Goal: Navigation & Orientation: Find specific page/section

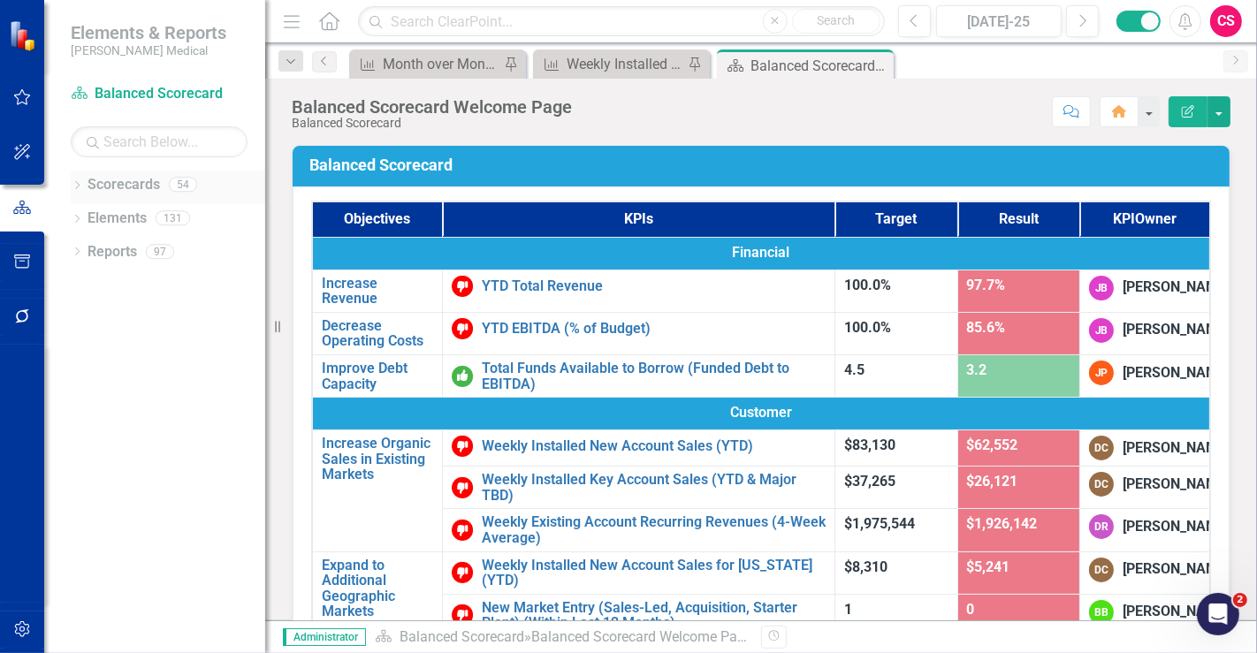
click at [116, 172] on div "Scorecards" at bounding box center [124, 185] width 73 height 29
drag, startPoint x: 113, startPoint y: 163, endPoint x: 118, endPoint y: 174, distance: 12.7
click at [118, 172] on div "Scorecard Balanced Scorecard Search Dropdown Scorecards 54 Dropdown Balanced Sc…" at bounding box center [154, 367] width 221 height 574
click at [139, 183] on link "Scorecards" at bounding box center [124, 185] width 73 height 20
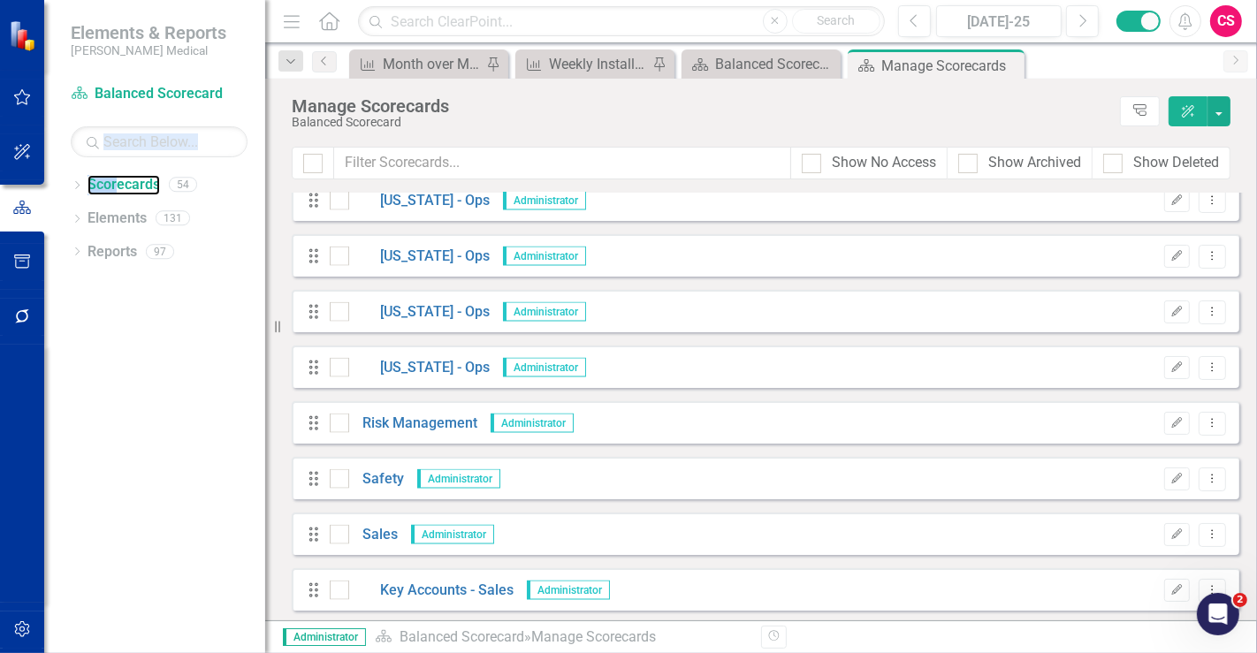
scroll to position [2455, 0]
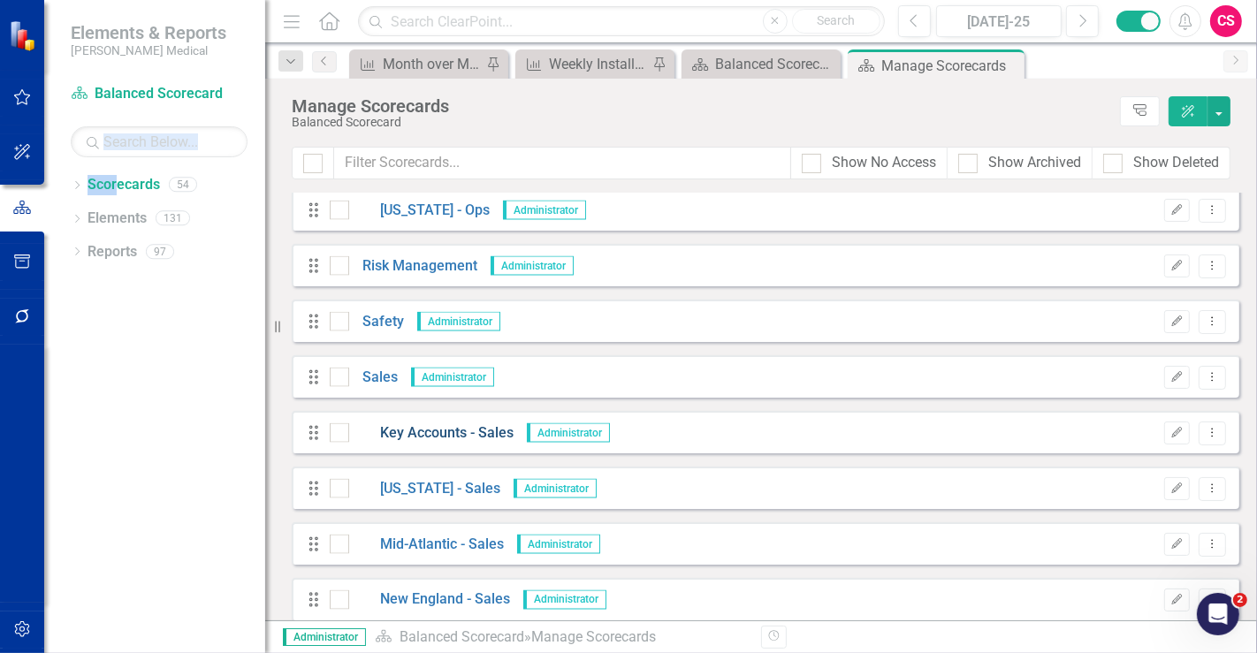
click at [426, 431] on link "Key Accounts - Sales" at bounding box center [431, 434] width 164 height 20
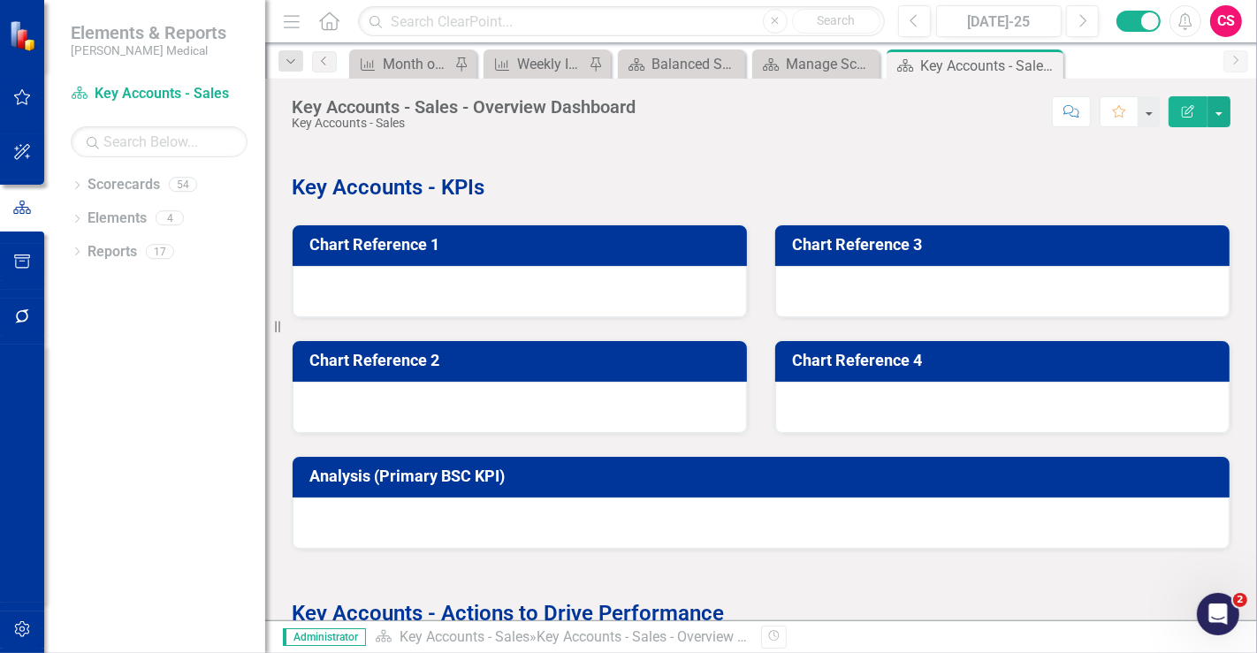
click at [280, 246] on div "Chart Reference 1" at bounding box center [520, 260] width 483 height 116
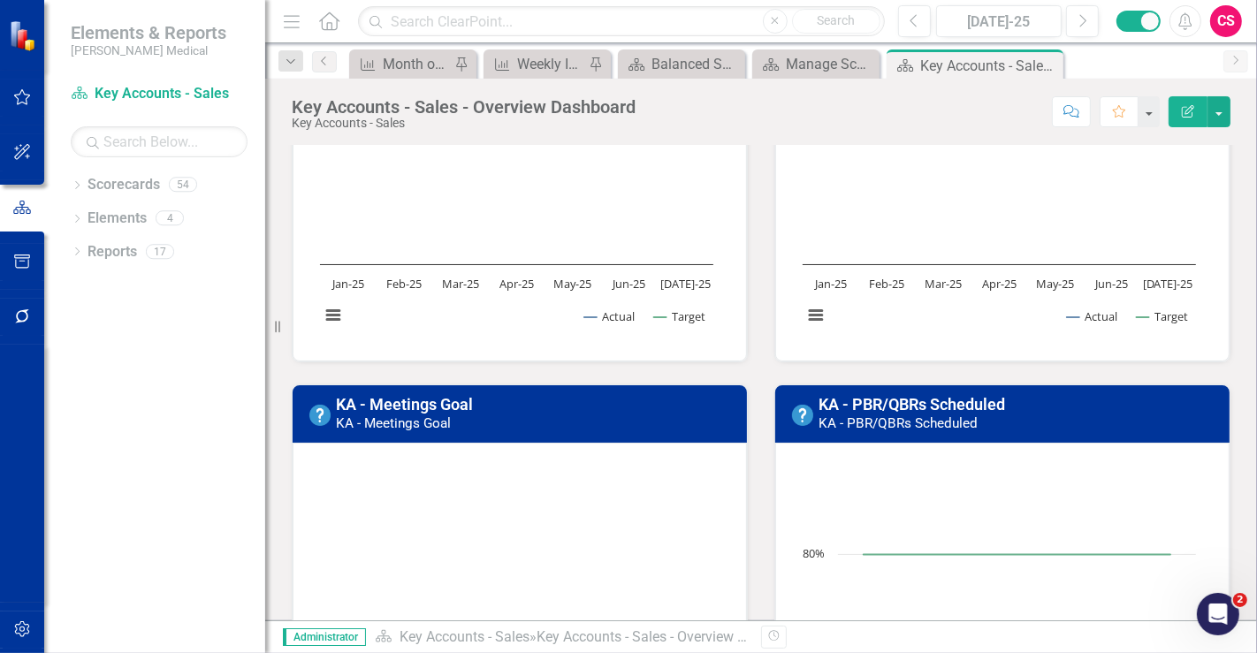
scroll to position [98, 0]
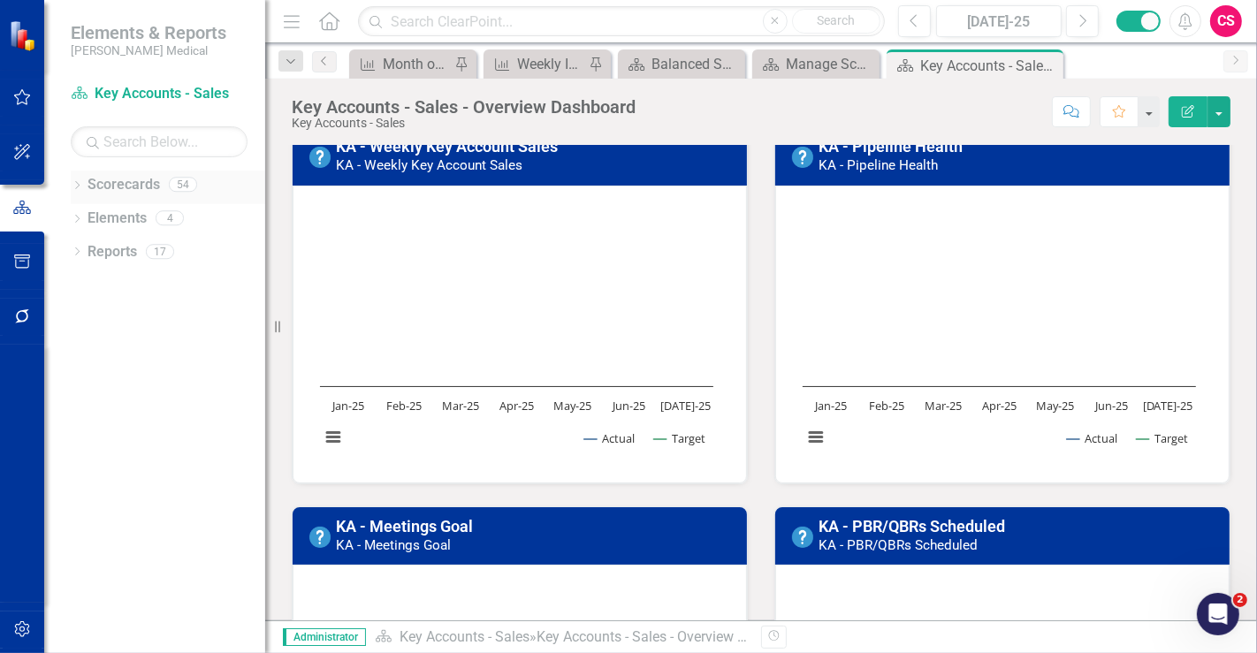
click at [128, 177] on link "Scorecards" at bounding box center [124, 185] width 73 height 20
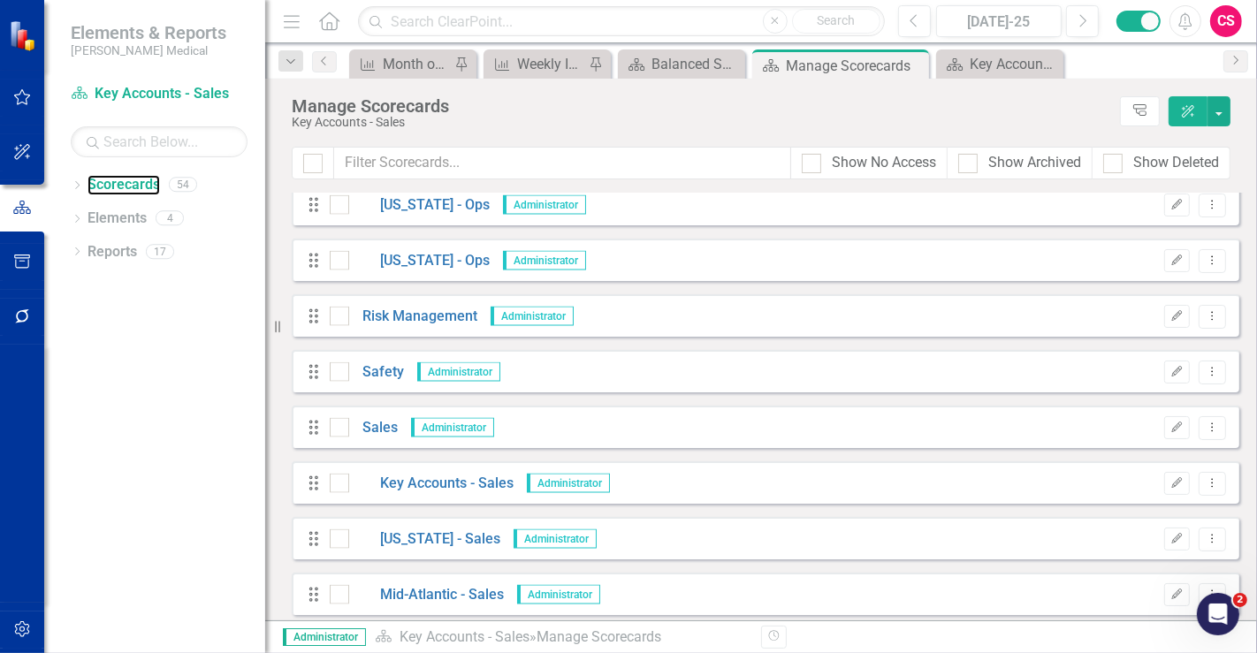
scroll to position [2578, 0]
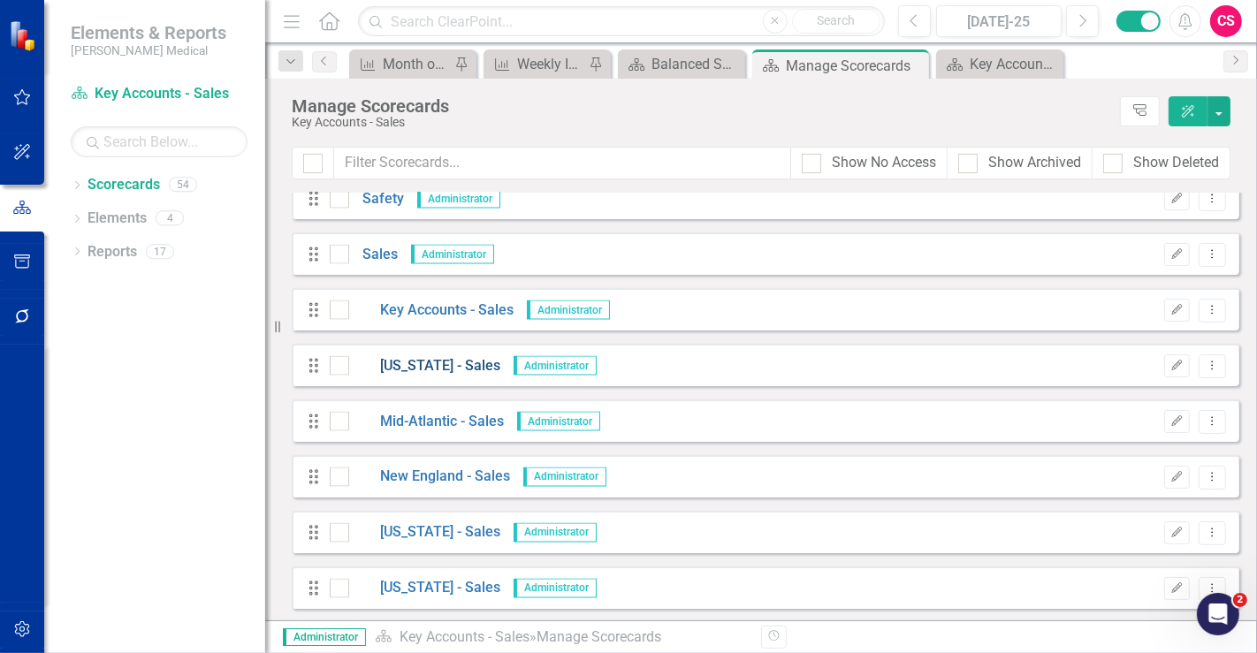
click at [409, 367] on link "[US_STATE] - Sales" at bounding box center [424, 366] width 151 height 20
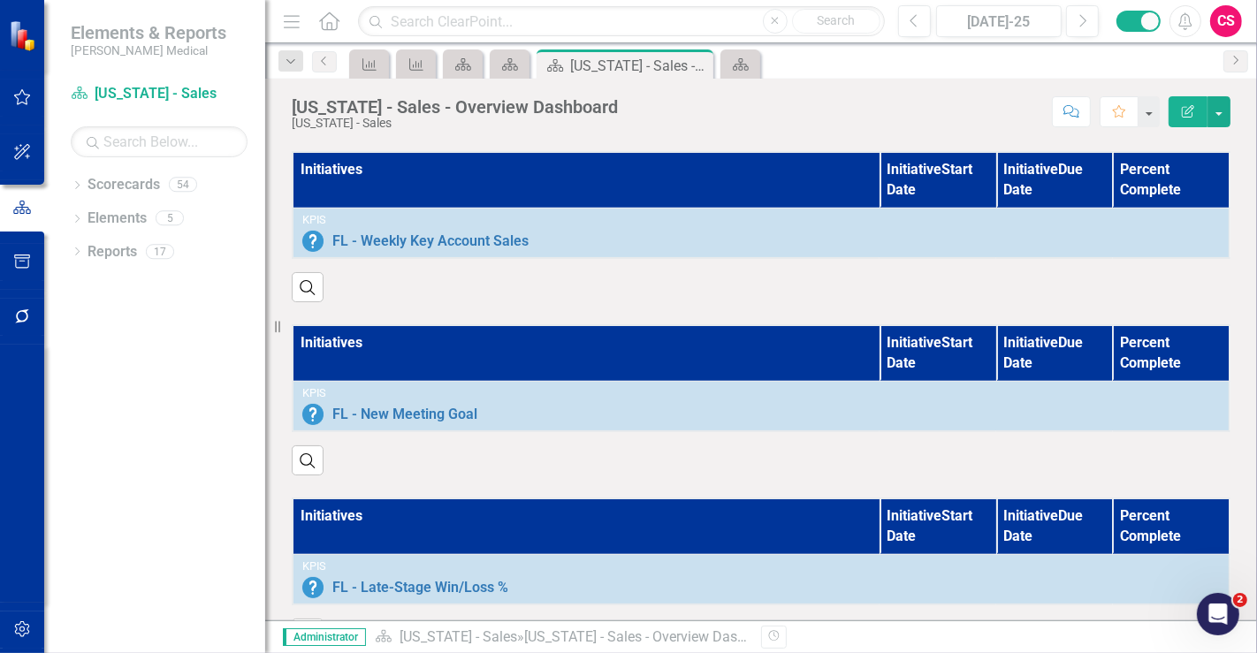
scroll to position [1406, 0]
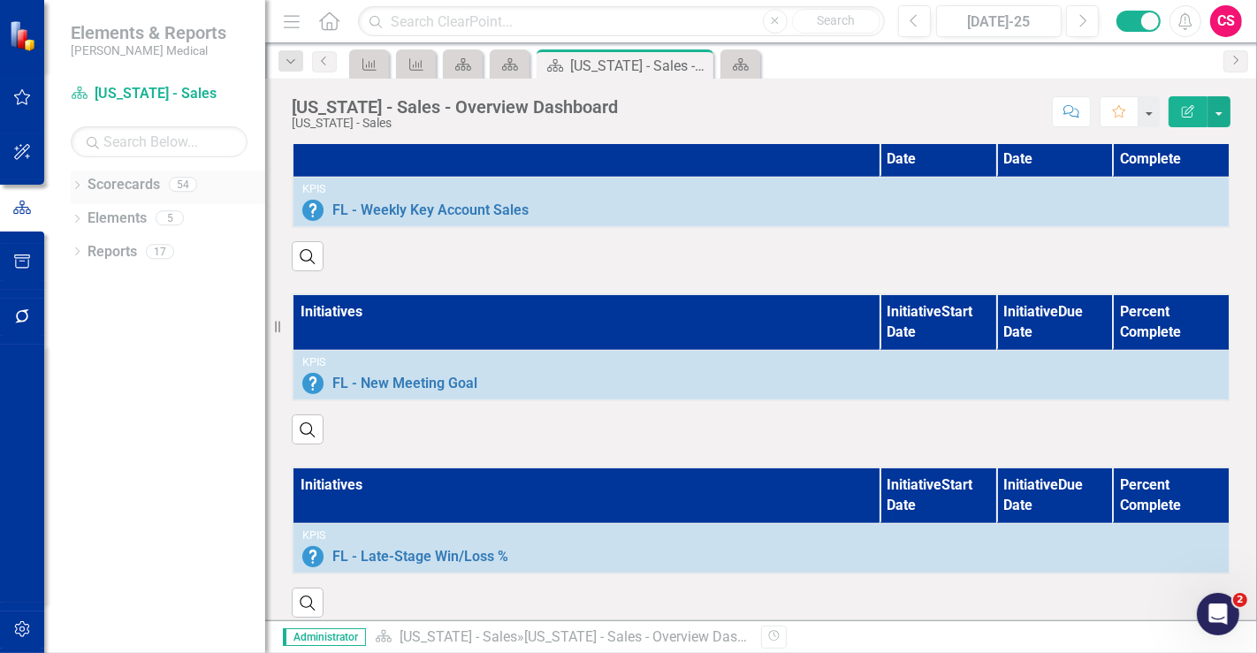
click at [93, 183] on link "Scorecards" at bounding box center [124, 185] width 73 height 20
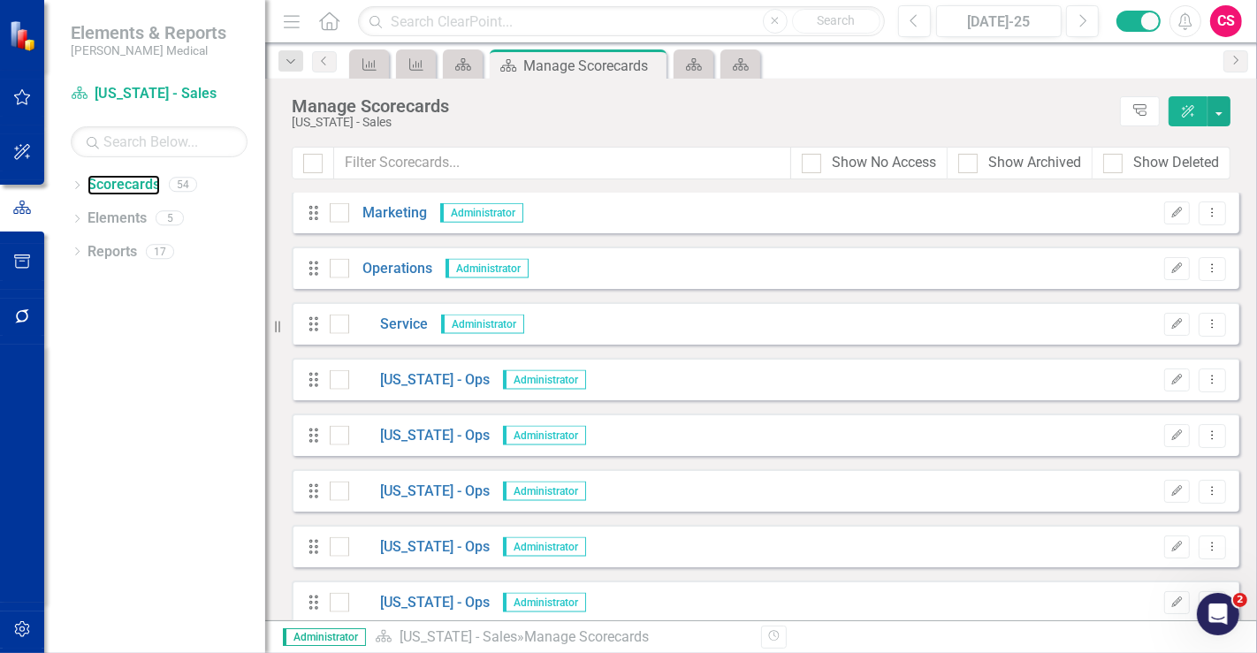
scroll to position [2578, 0]
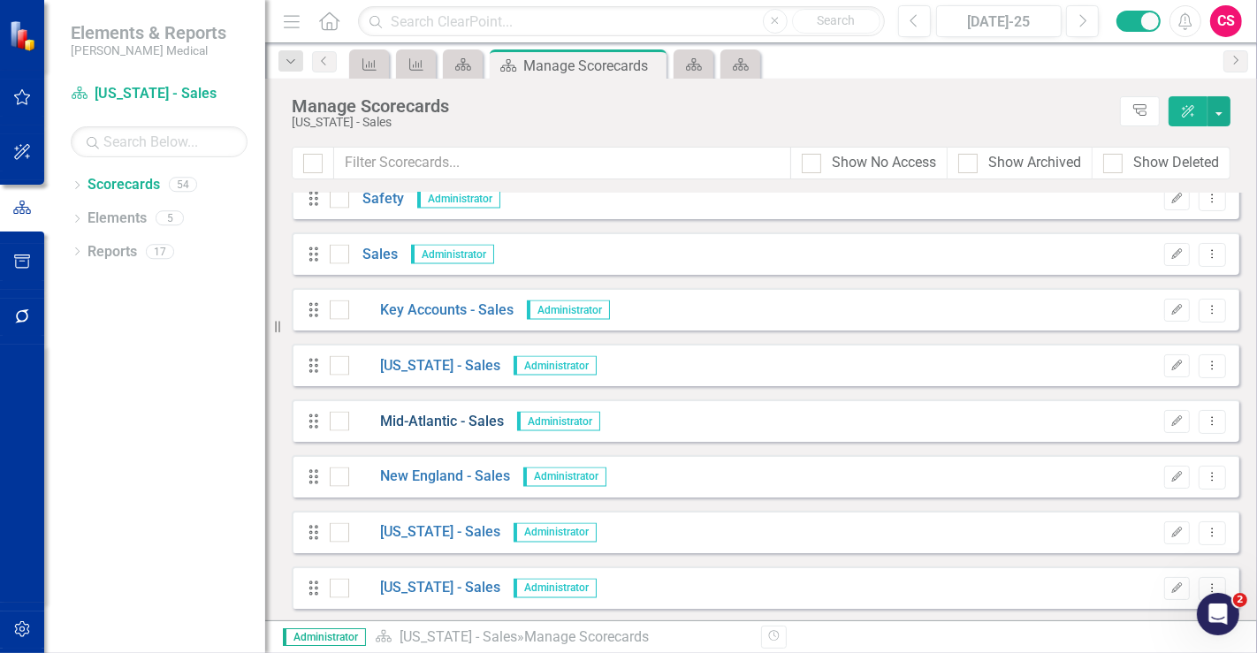
click at [437, 428] on link "Mid-Atlantic - Sales" at bounding box center [426, 422] width 155 height 20
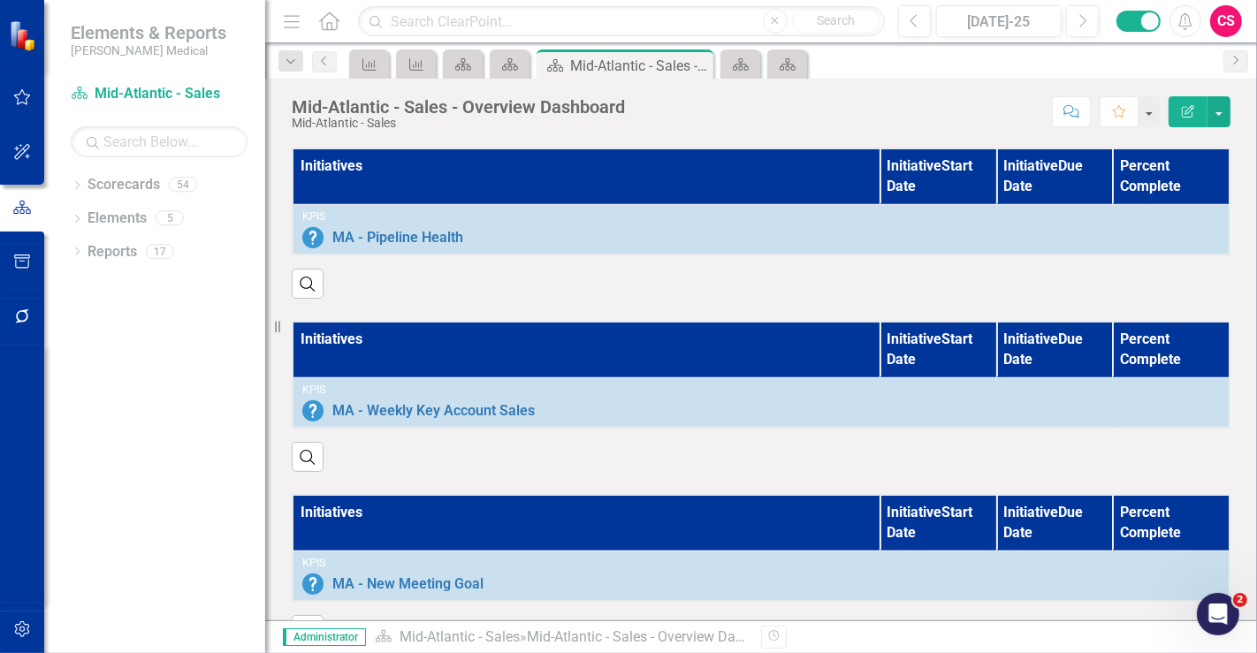
scroll to position [1406, 0]
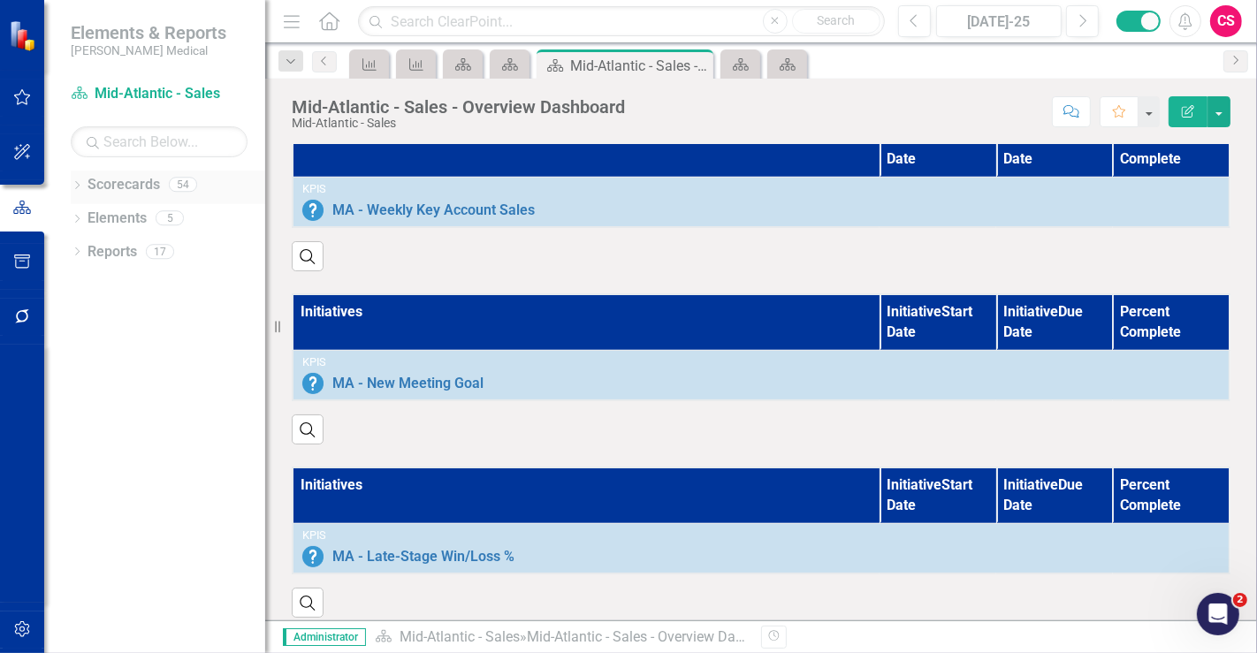
click at [119, 185] on link "Scorecards" at bounding box center [124, 185] width 73 height 20
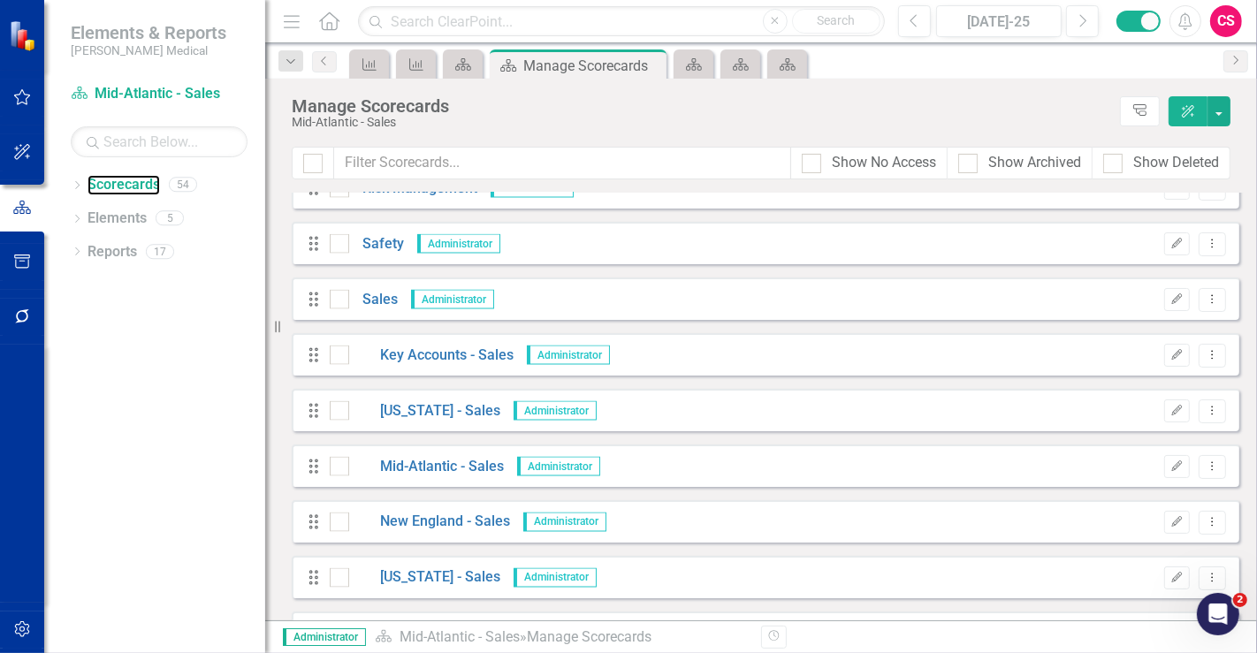
scroll to position [2578, 0]
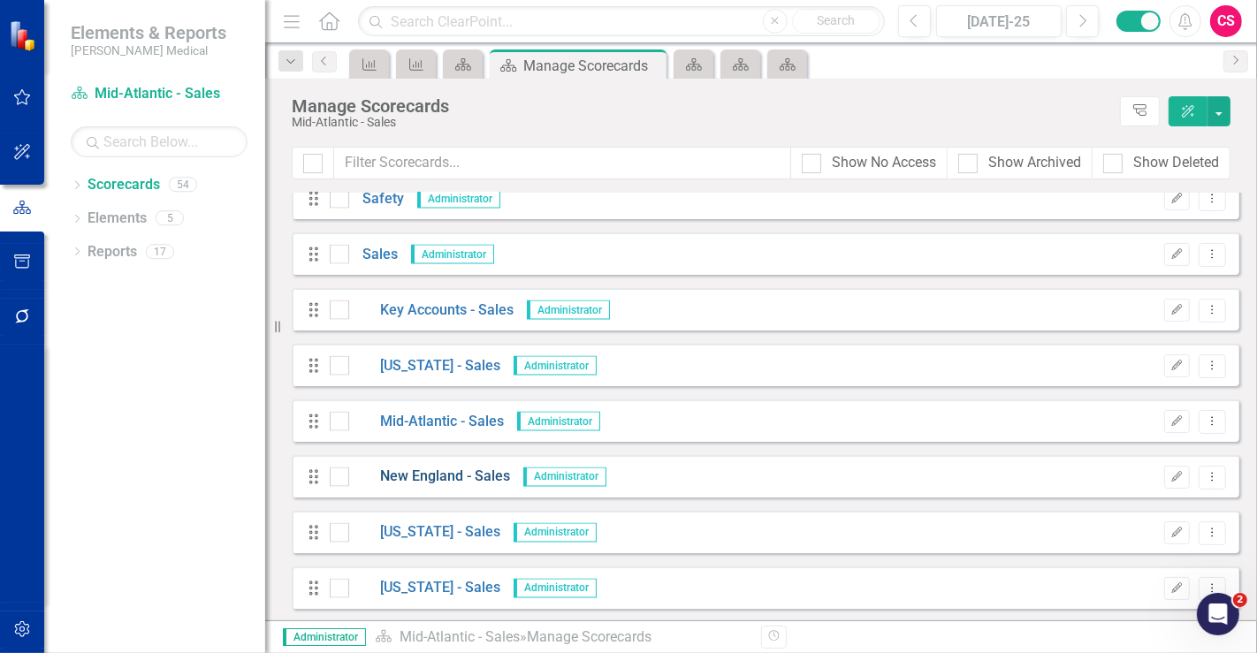
click at [424, 483] on link "New England - Sales" at bounding box center [429, 478] width 161 height 20
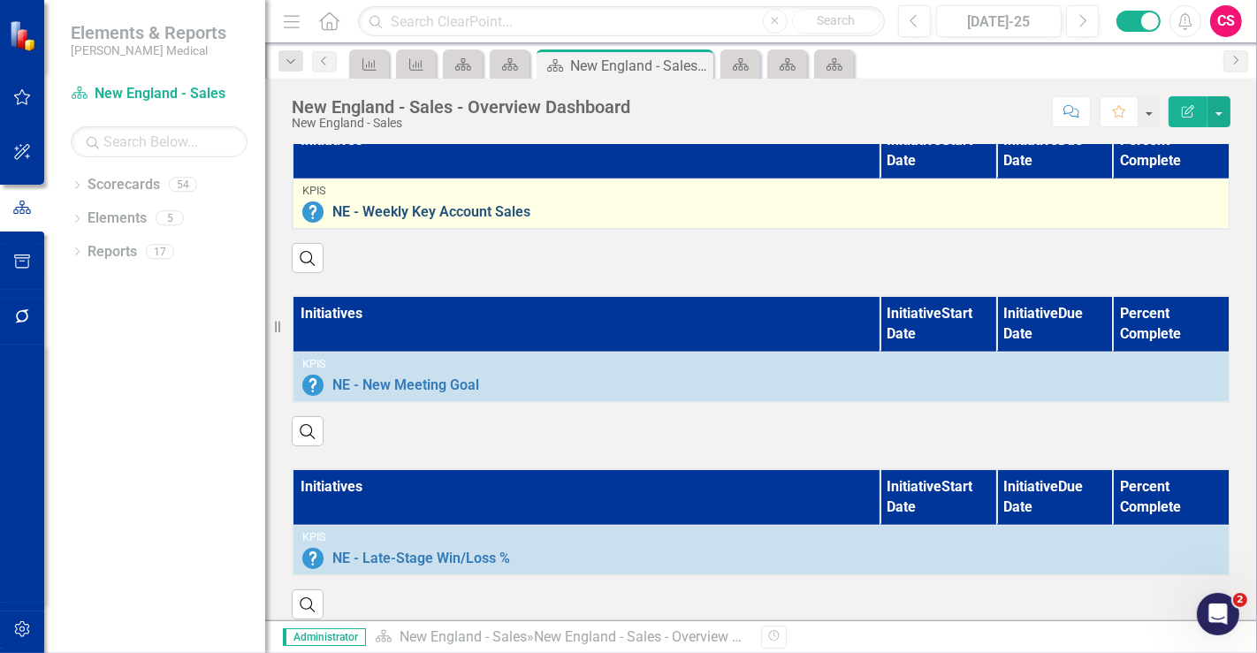
scroll to position [1406, 0]
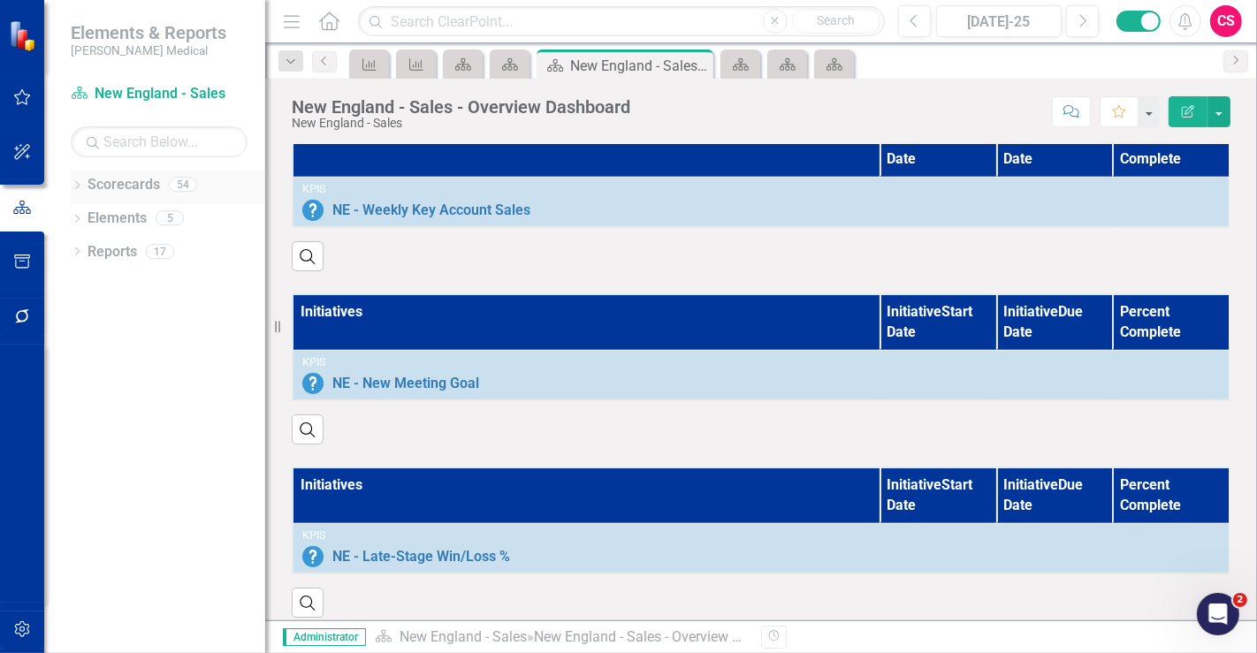
click at [128, 186] on link "Scorecards" at bounding box center [124, 185] width 73 height 20
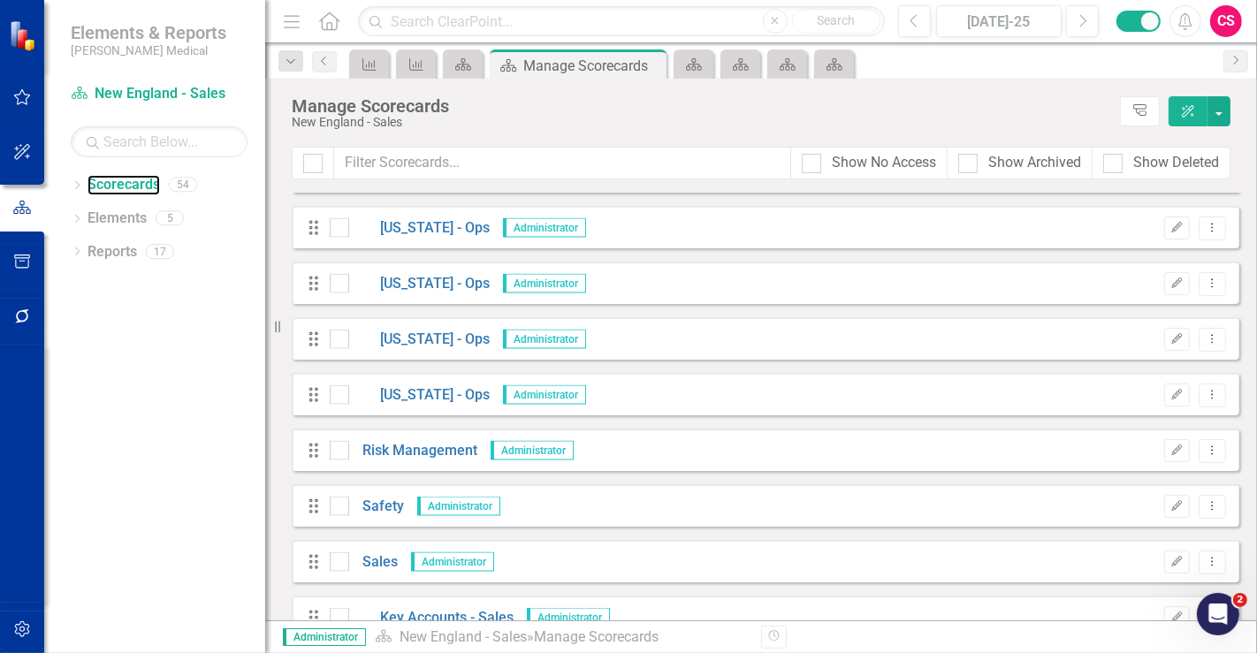
scroll to position [2578, 0]
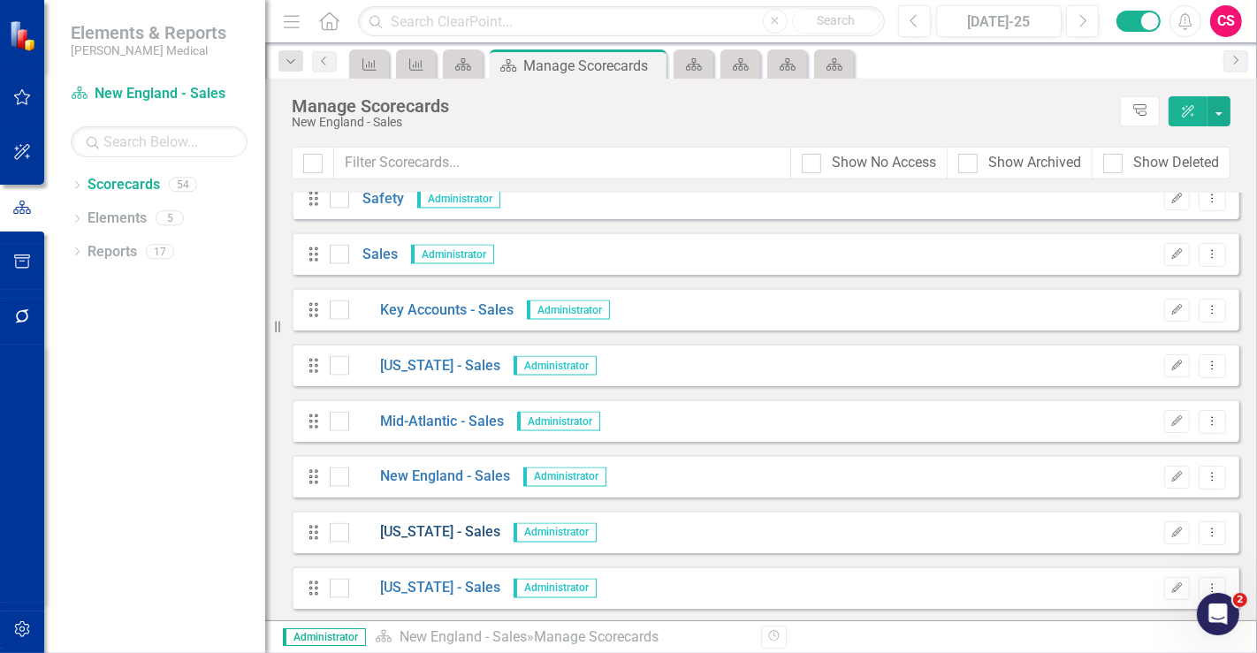
click at [401, 533] on link "[US_STATE] - Sales" at bounding box center [424, 533] width 151 height 20
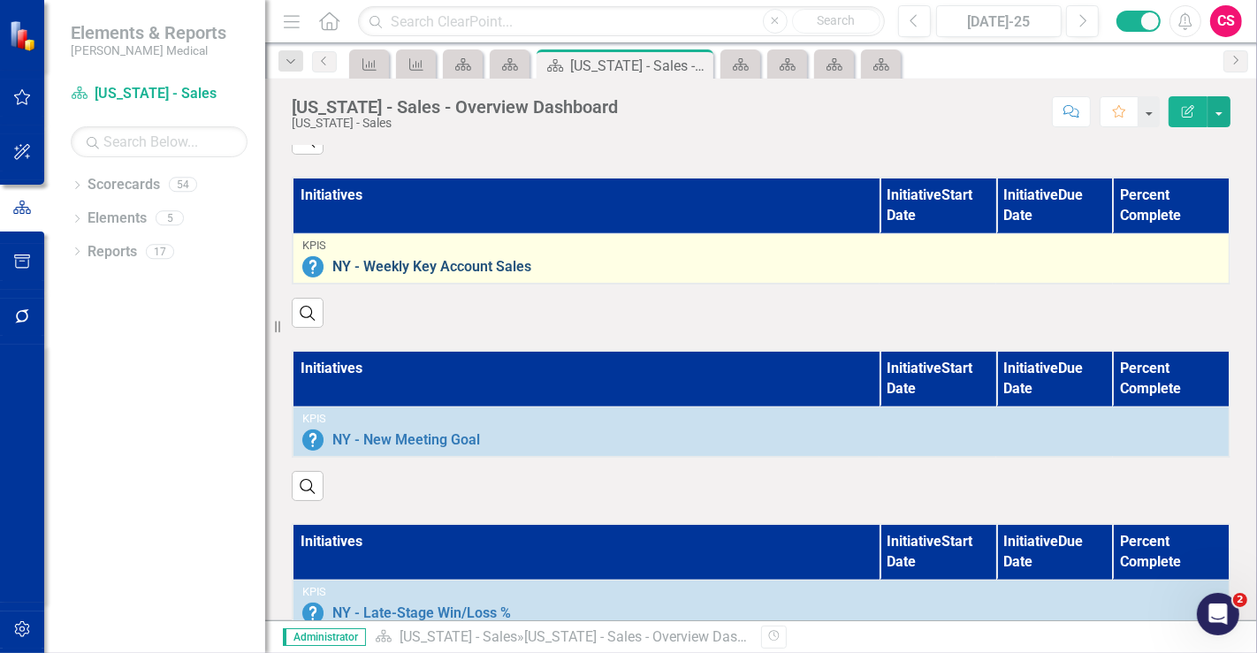
scroll to position [1406, 0]
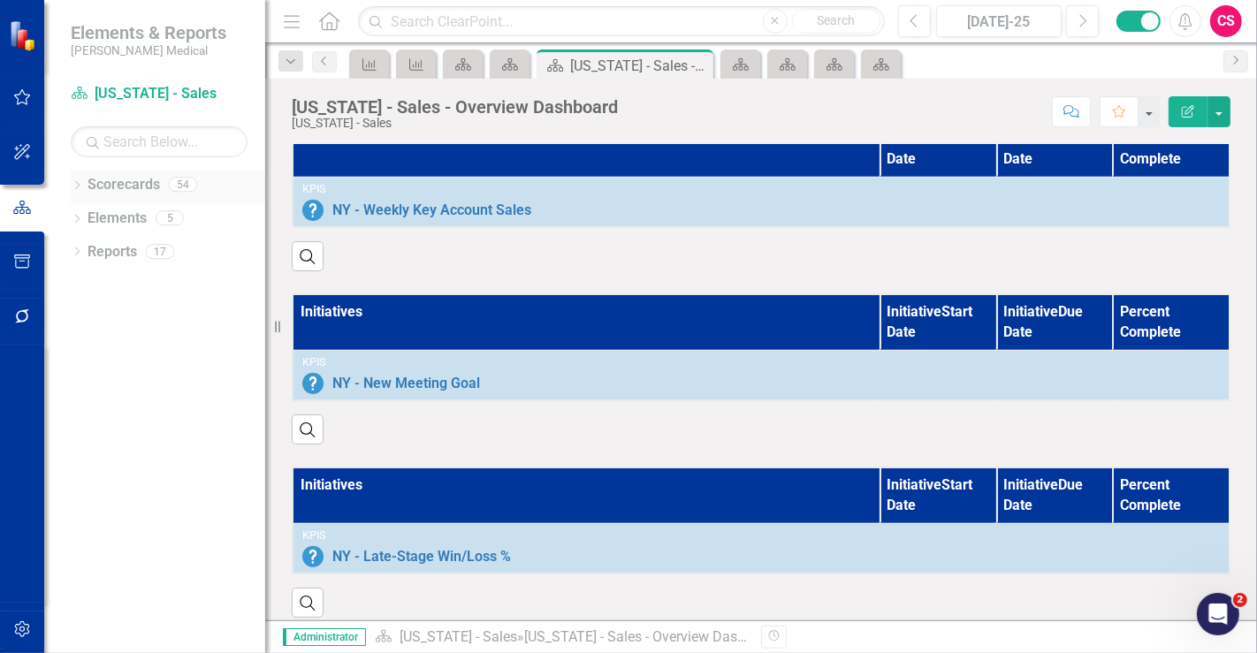
click at [131, 193] on link "Scorecards" at bounding box center [124, 185] width 73 height 20
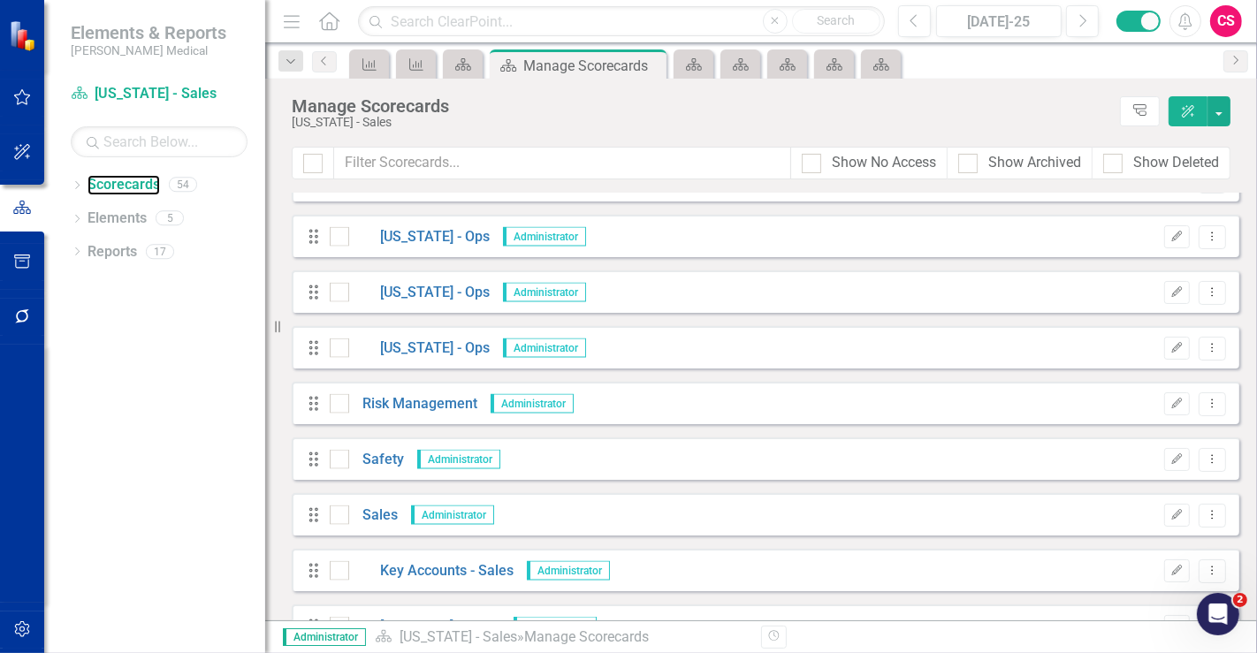
scroll to position [2578, 0]
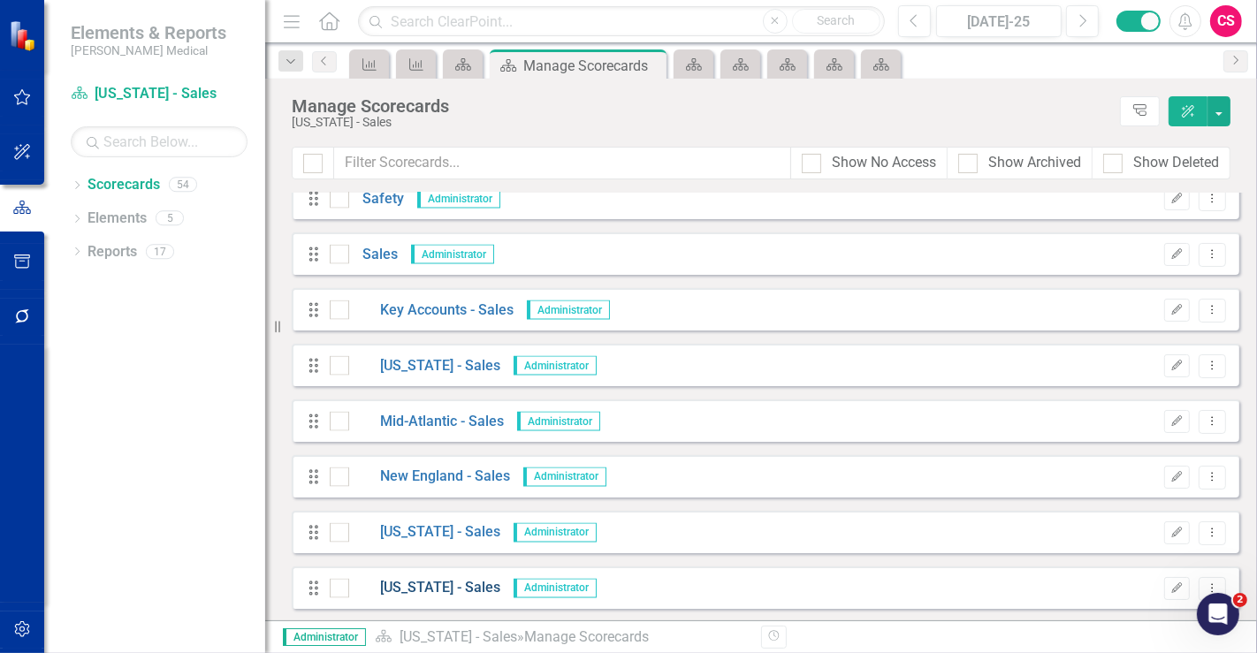
click at [401, 594] on link "[US_STATE] - Sales" at bounding box center [424, 589] width 151 height 20
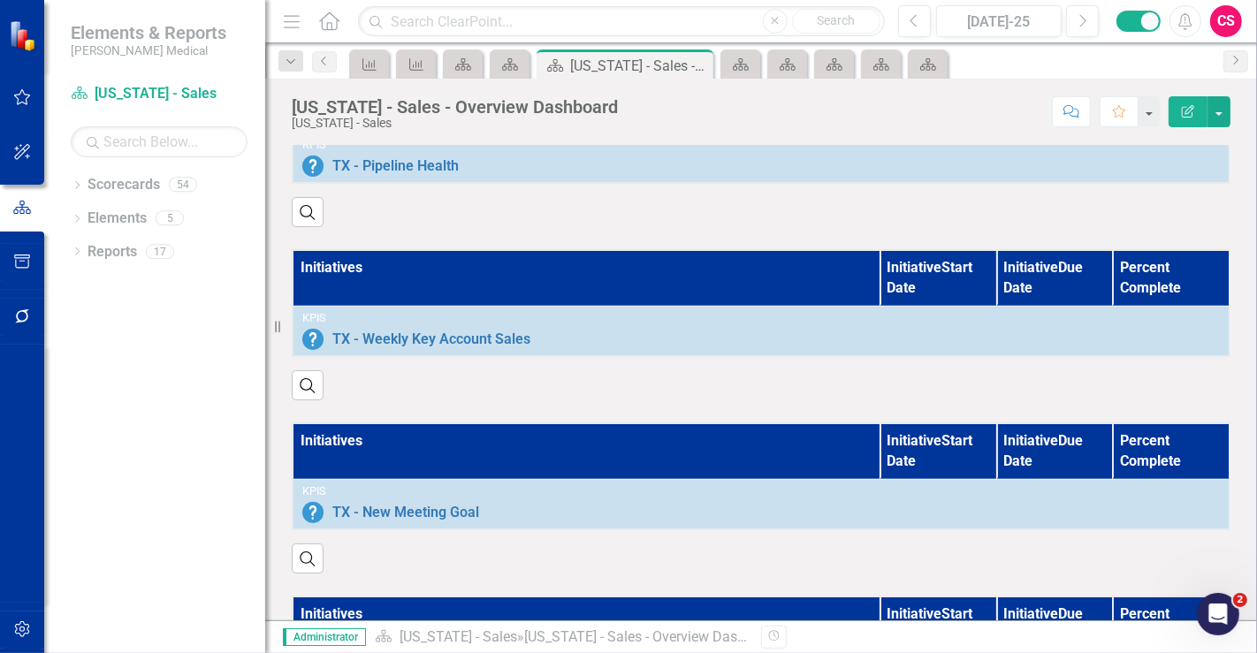
scroll to position [1406, 0]
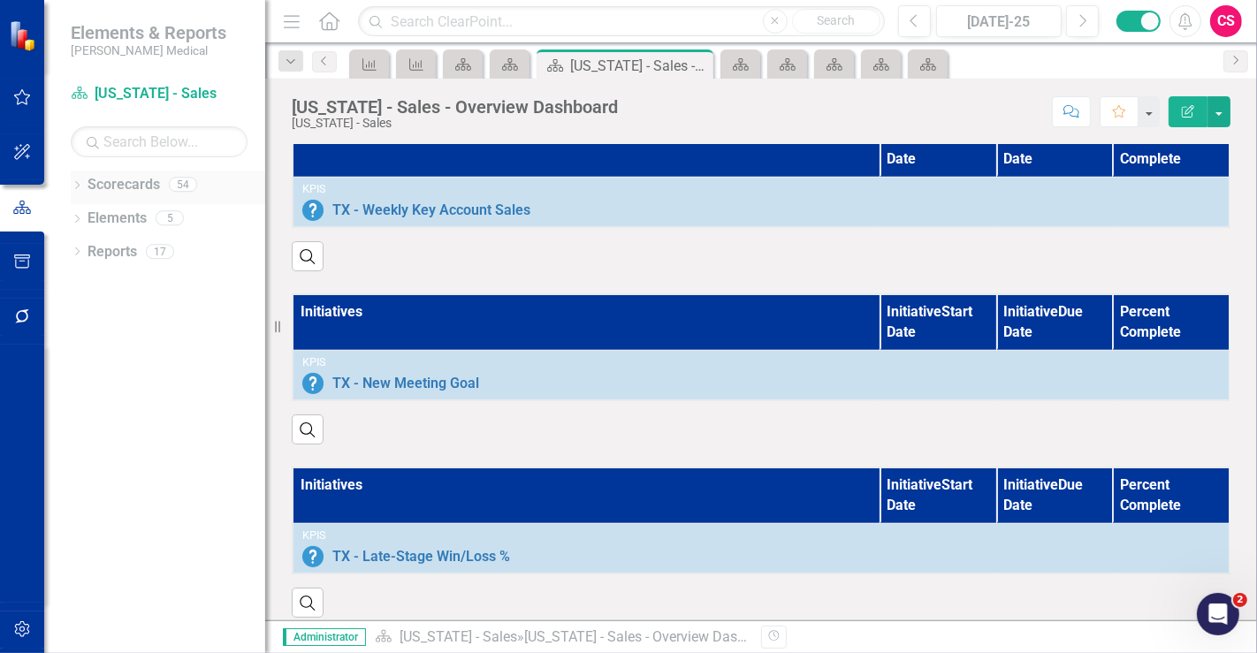
click at [124, 185] on link "Scorecards" at bounding box center [124, 185] width 73 height 20
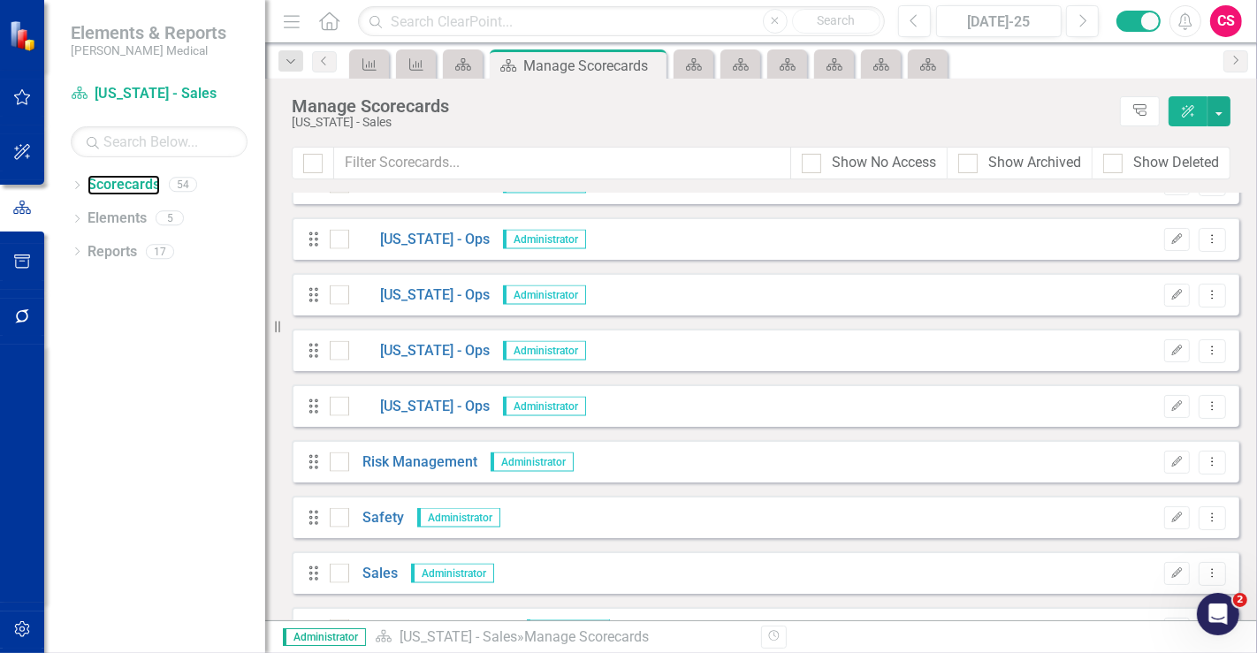
scroll to position [2578, 0]
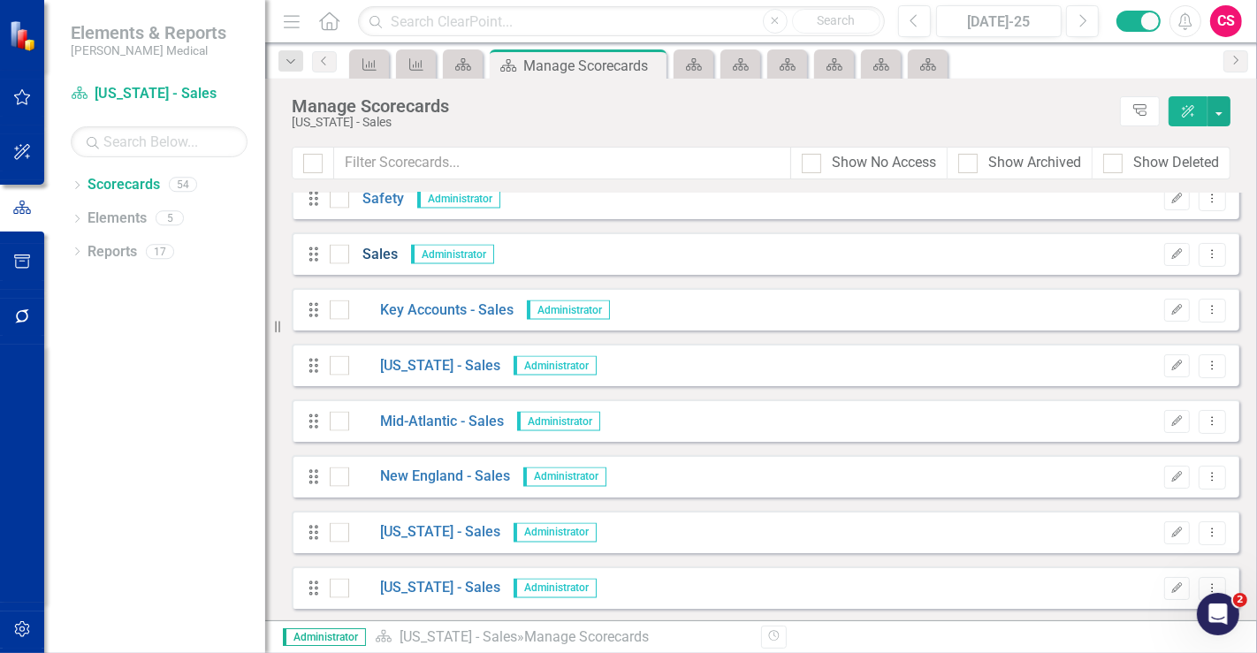
click at [381, 255] on link "Sales" at bounding box center [373, 255] width 49 height 20
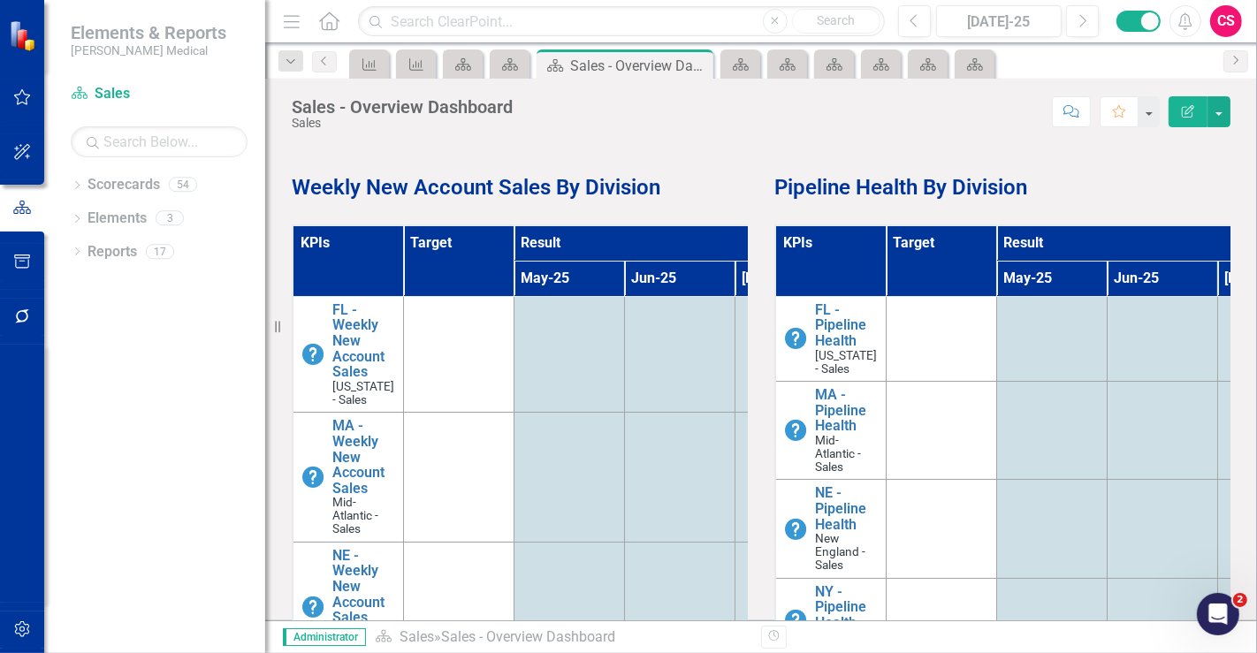
click at [462, 226] on th "Target" at bounding box center [458, 260] width 111 height 71
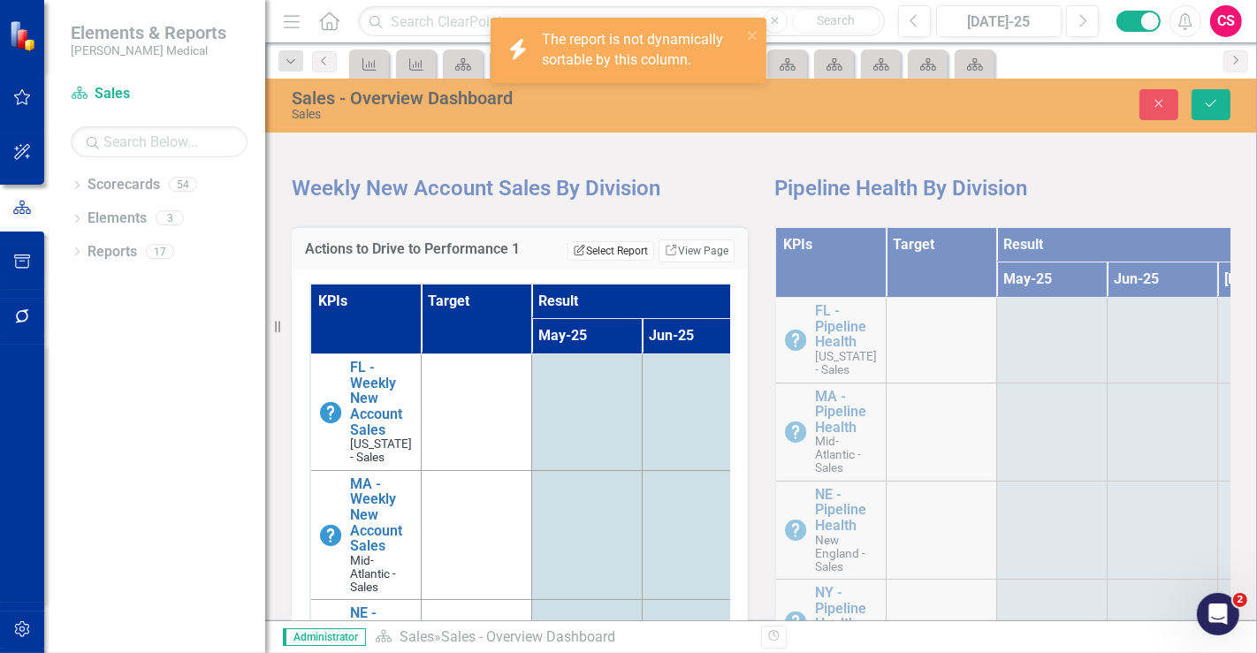
click at [592, 247] on button "Edit Report Select Report" at bounding box center [611, 250] width 86 height 19
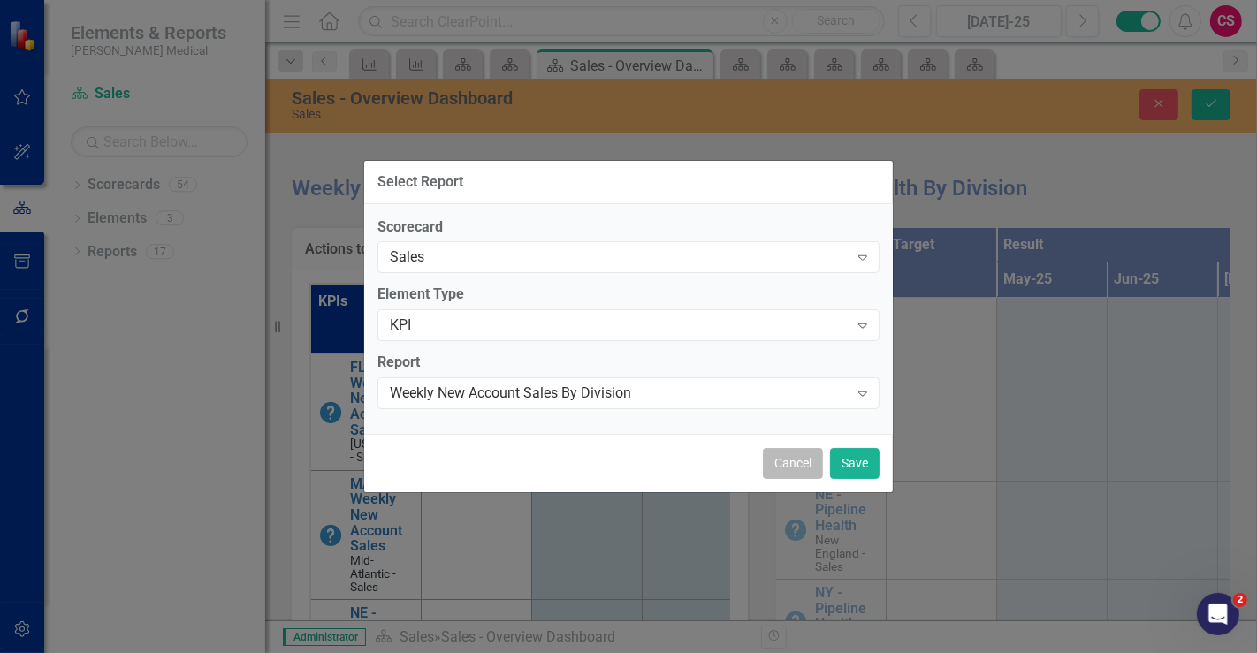
click at [778, 475] on button "Cancel" at bounding box center [793, 463] width 60 height 31
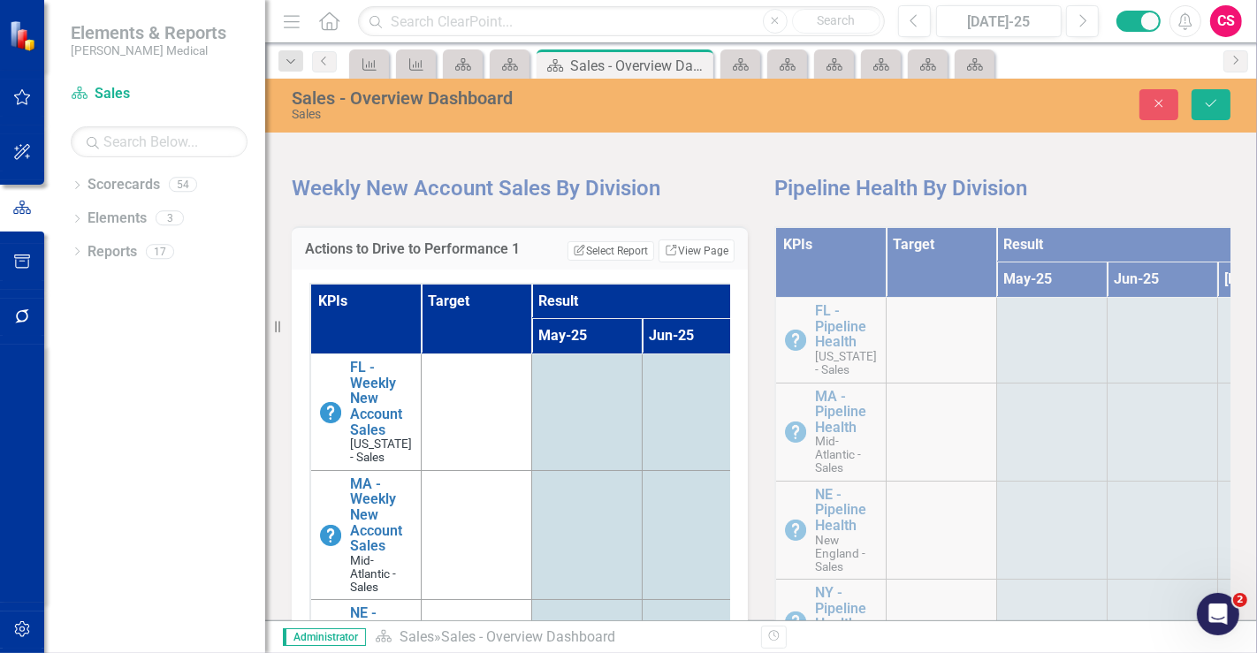
click at [862, 241] on div "KPIs Target Result May-25 Jun-25 [DATE]-25 [GEOGRAPHIC_DATA] - Pipeline Health …" at bounding box center [1002, 482] width 483 height 556
click at [918, 244] on div "KPIs Target Result May-25 Jun-25 [DATE]-25 [GEOGRAPHIC_DATA] - Pipeline Health …" at bounding box center [1002, 482] width 483 height 556
click at [1145, 110] on button "Close" at bounding box center [1159, 104] width 39 height 31
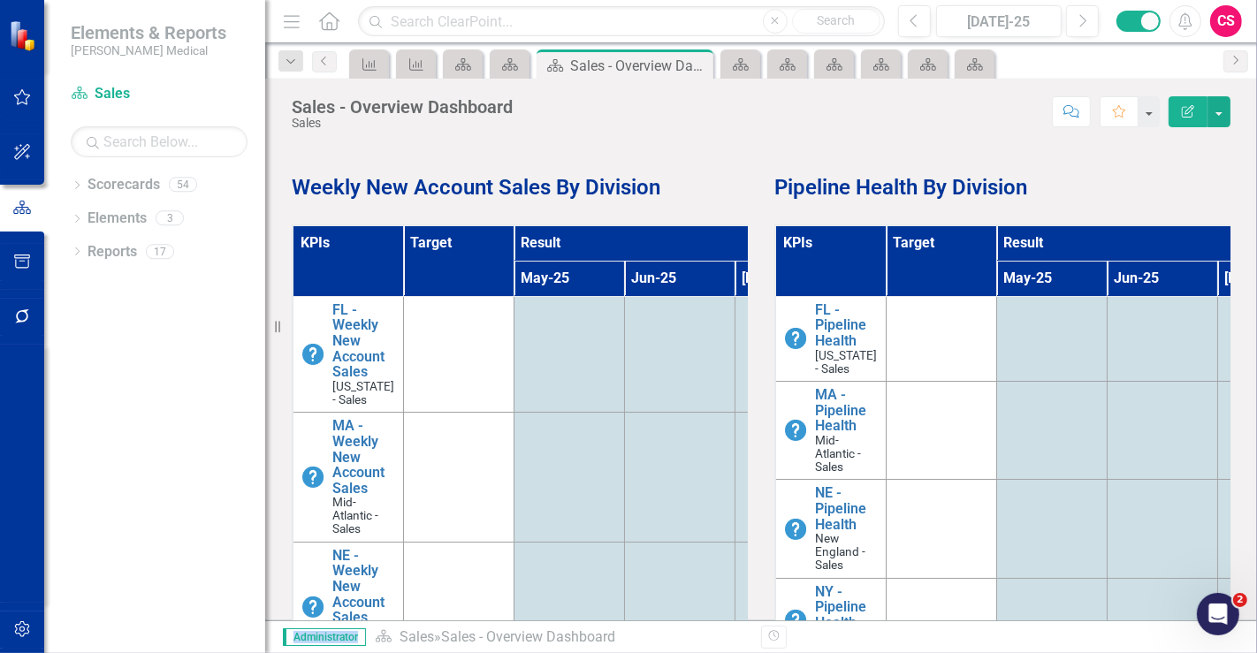
click at [950, 228] on th "Target" at bounding box center [941, 260] width 111 height 71
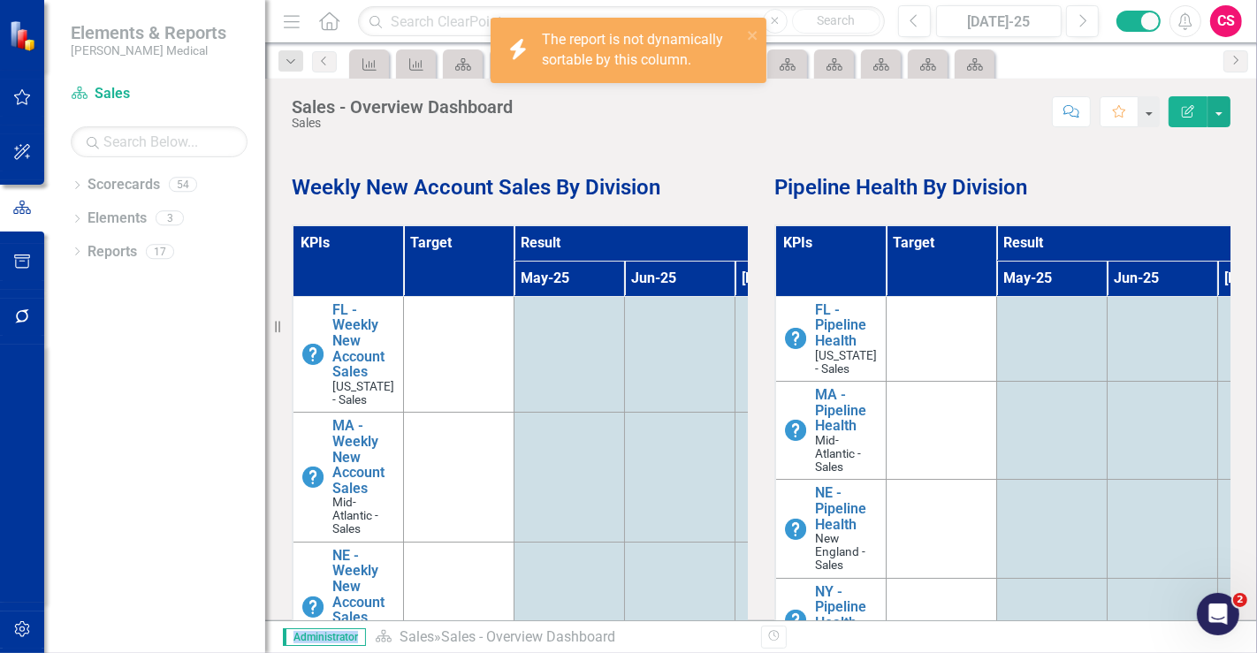
click at [950, 228] on th "Target" at bounding box center [941, 260] width 111 height 71
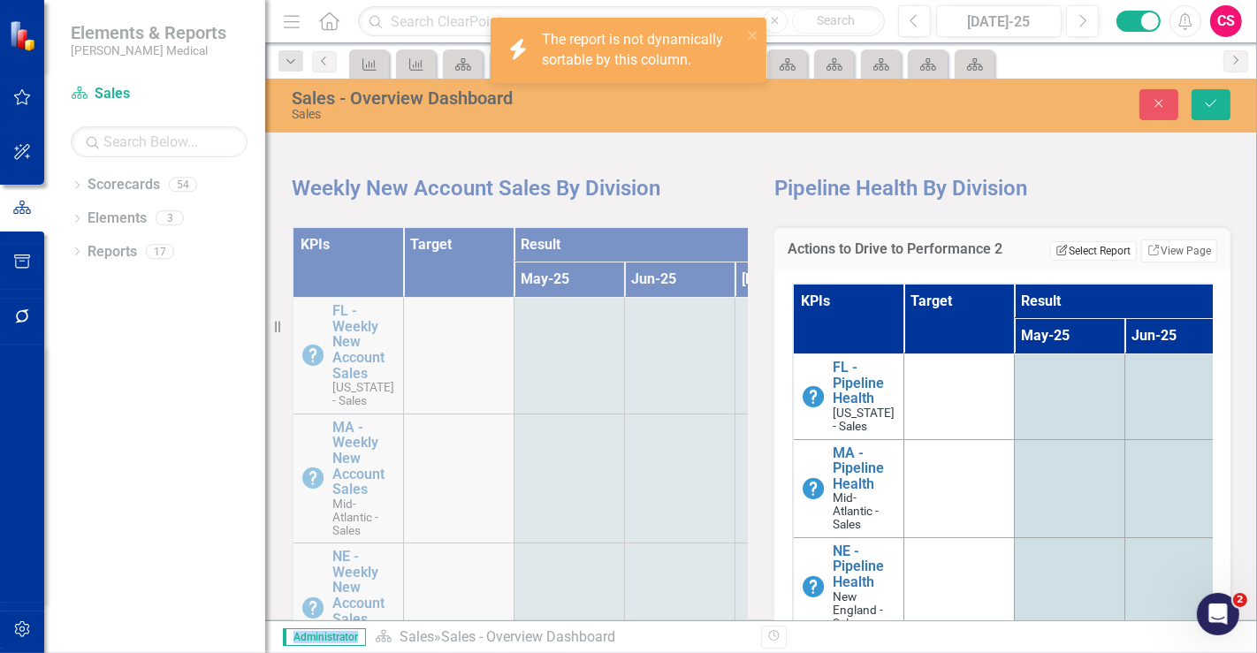
click at [1099, 248] on button "Edit Report Select Report" at bounding box center [1093, 250] width 86 height 19
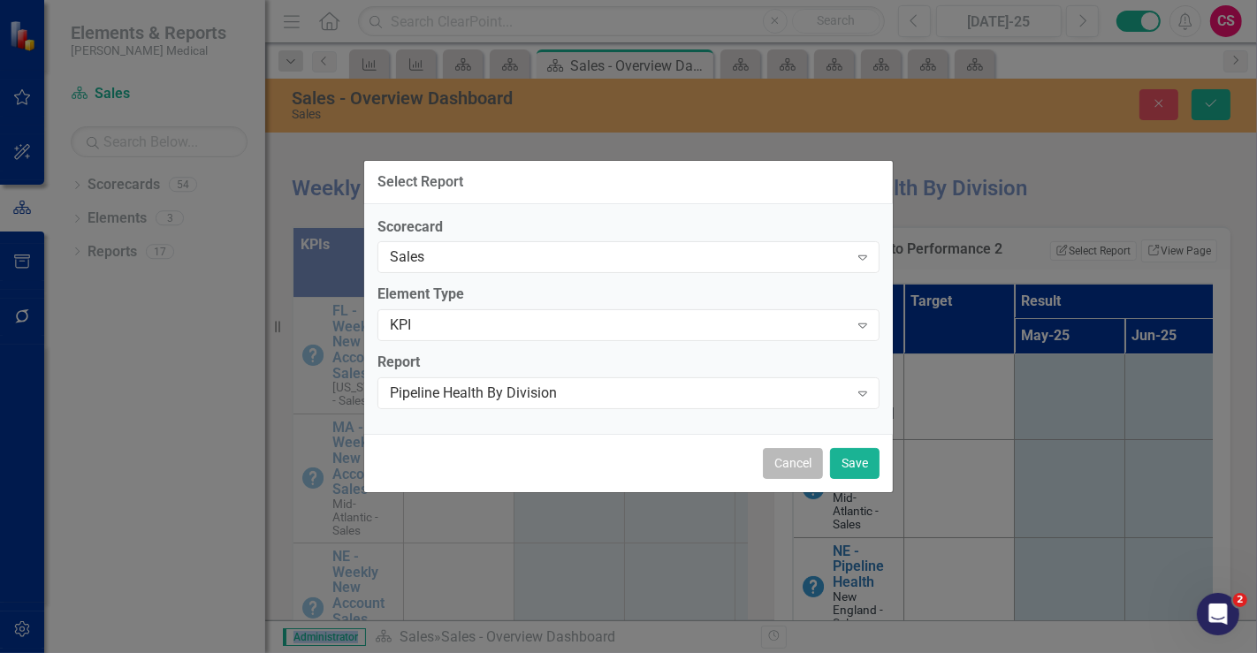
click at [799, 457] on button "Cancel" at bounding box center [793, 463] width 60 height 31
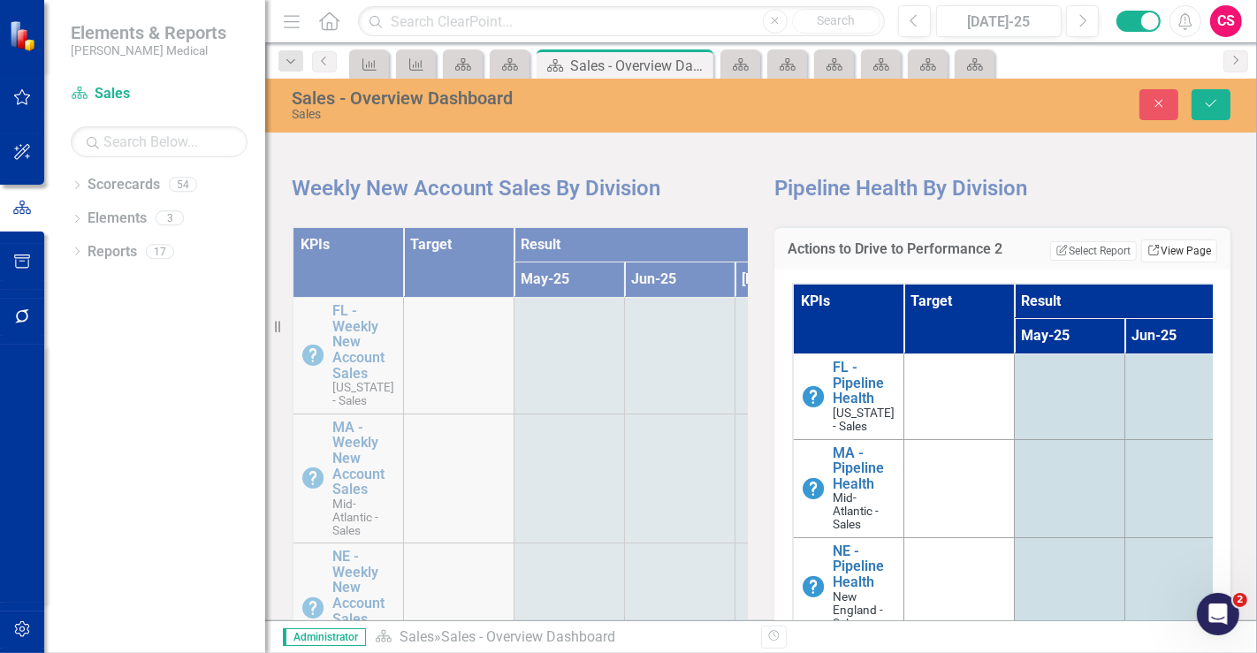
click at [1165, 253] on link "Link View Page" at bounding box center [1180, 251] width 76 height 23
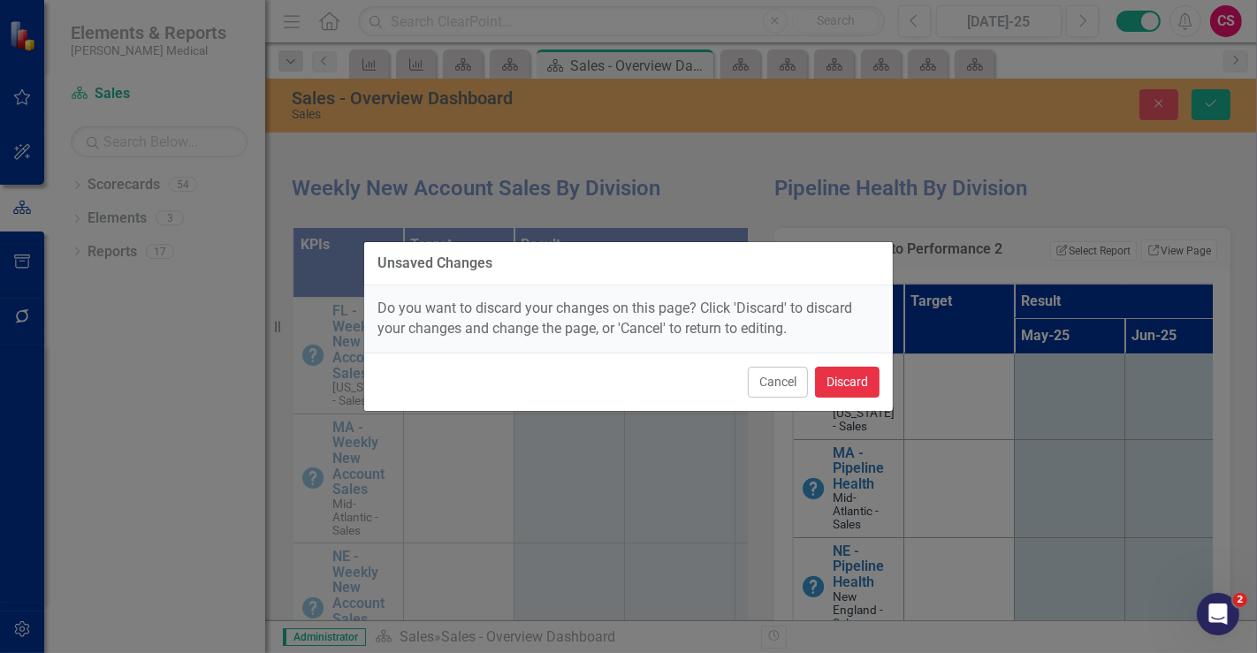
click at [877, 378] on button "Discard" at bounding box center [847, 382] width 65 height 31
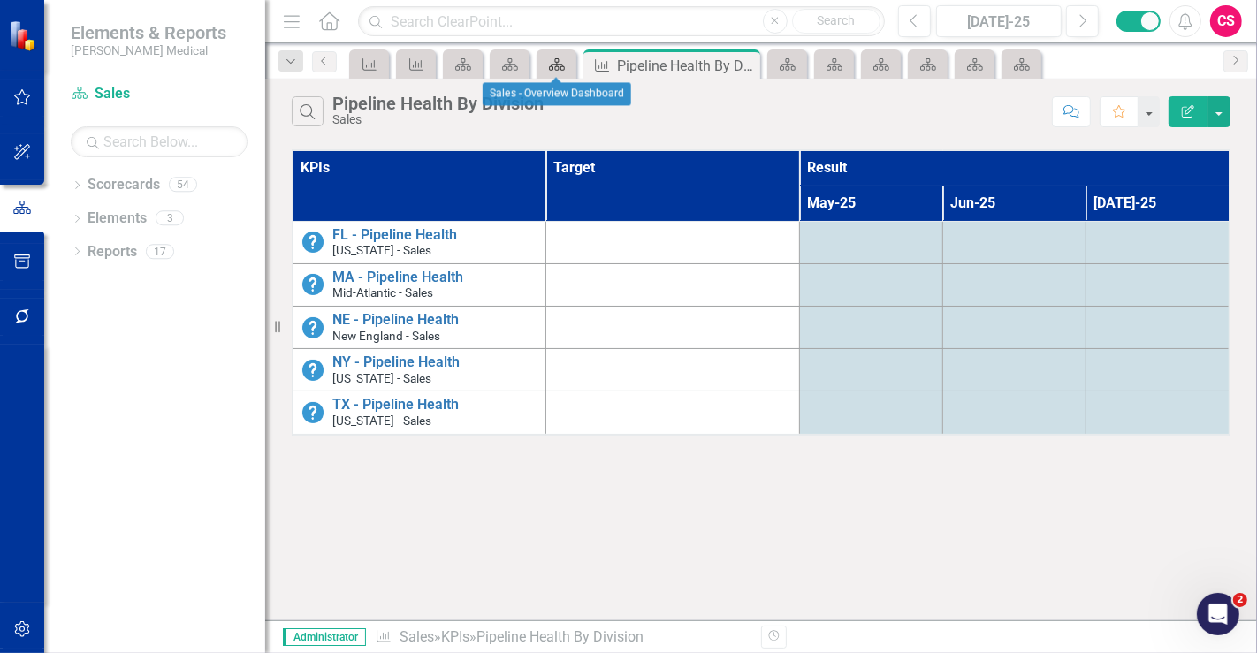
click at [558, 70] on icon "Scorecard" at bounding box center [557, 64] width 18 height 14
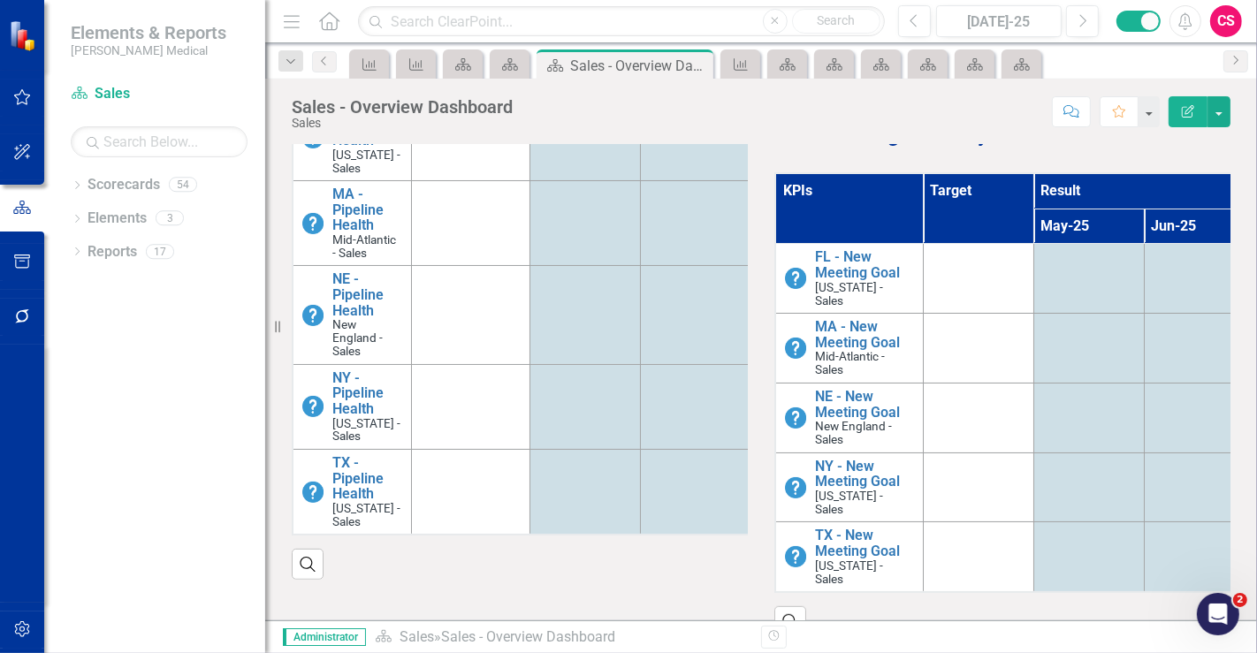
scroll to position [295, 0]
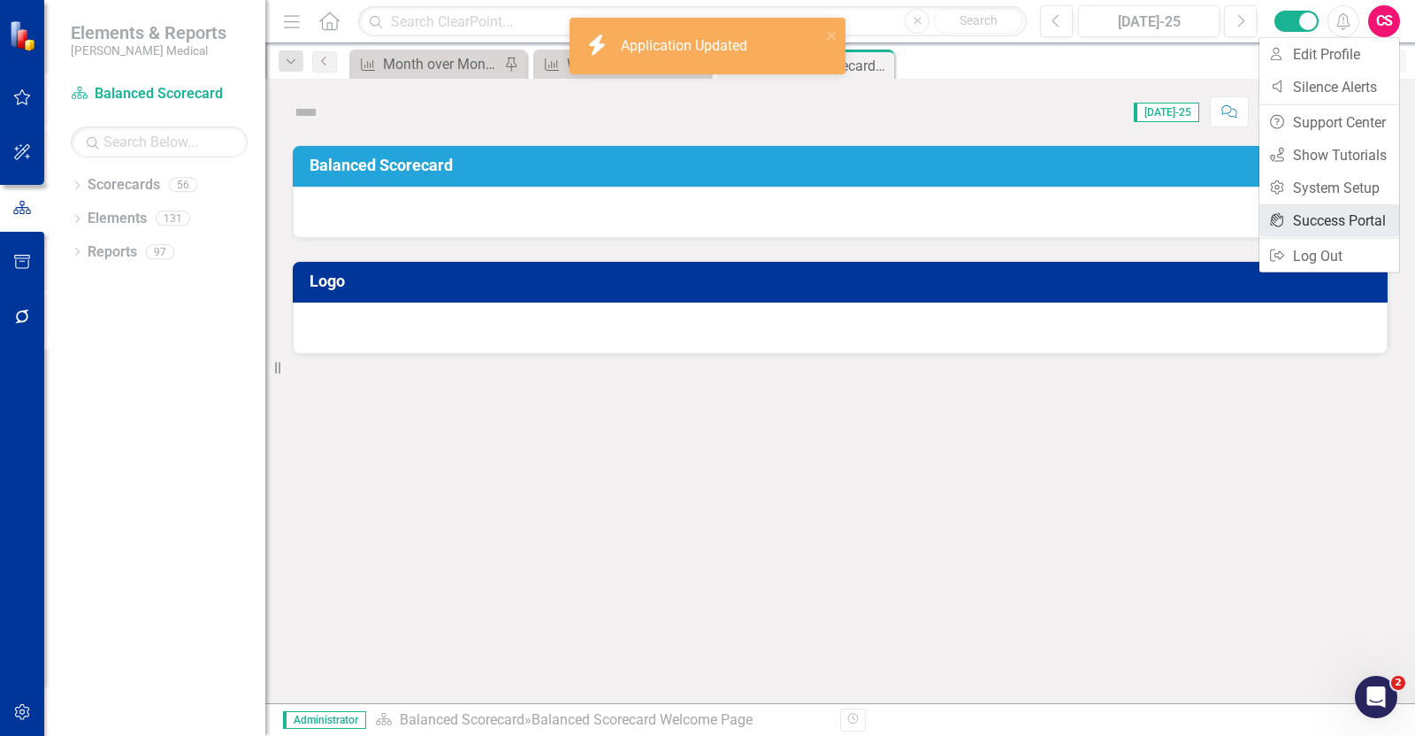
click at [1290, 218] on link "icon.portal Success Portal" at bounding box center [1329, 220] width 140 height 33
